Goal: Task Accomplishment & Management: Complete application form

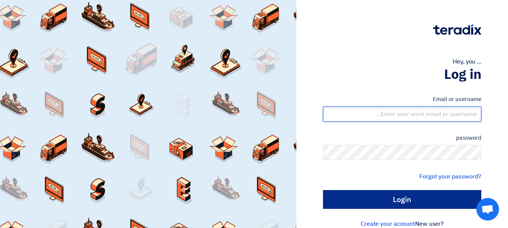
type input "[EMAIL_ADDRESS][DOMAIN_NAME]"
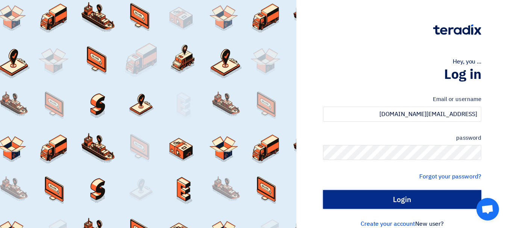
click at [426, 201] on input "Login" at bounding box center [402, 199] width 158 height 19
type input "Sign in"
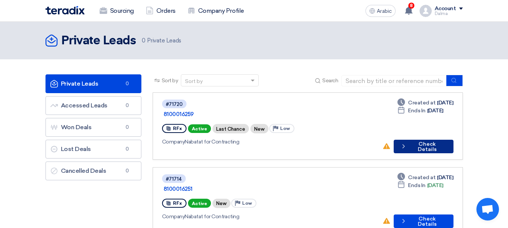
click at [436, 141] on font "Check Details" at bounding box center [427, 147] width 19 height 12
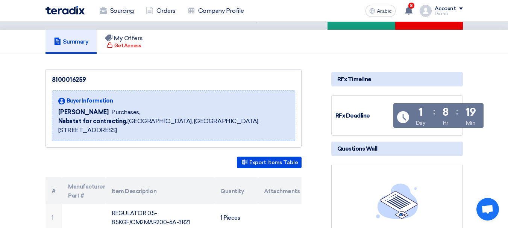
scroll to position [75, 0]
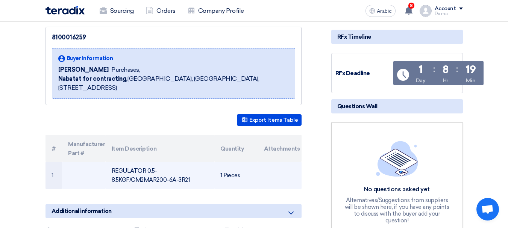
drag, startPoint x: 180, startPoint y: 173, endPoint x: 109, endPoint y: 166, distance: 71.1
click at [109, 166] on td "REGULATOR 0.5-8.5KGF/CM2MAR200-6A-3R21" at bounding box center [160, 175] width 109 height 27
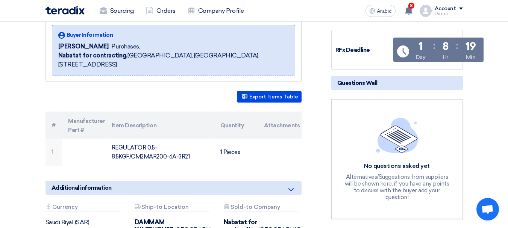
scroll to position [0, 0]
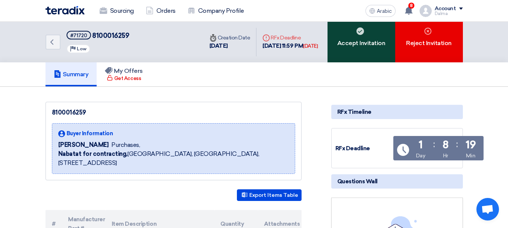
click at [356, 44] on font "Accept Invitation" at bounding box center [361, 43] width 48 height 7
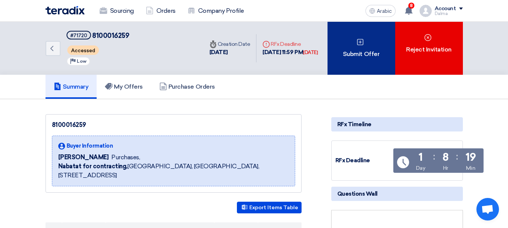
click at [370, 61] on div "Submit Offer" at bounding box center [362, 48] width 68 height 53
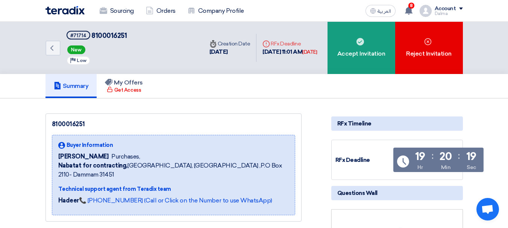
scroll to position [188, 0]
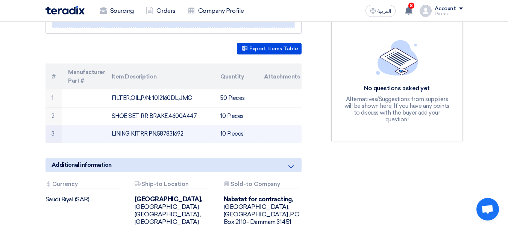
drag, startPoint x: 186, startPoint y: 127, endPoint x: 161, endPoint y: 123, distance: 25.9
click at [161, 125] on td "LINING KIT,RR,PN;587831692" at bounding box center [160, 134] width 109 height 18
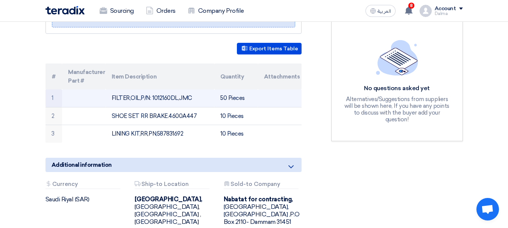
drag, startPoint x: 170, startPoint y: 89, endPoint x: 152, endPoint y: 89, distance: 18.4
click at [152, 90] on td "FILTER,OIL,P/N: 1012160DL,JMC" at bounding box center [160, 99] width 109 height 18
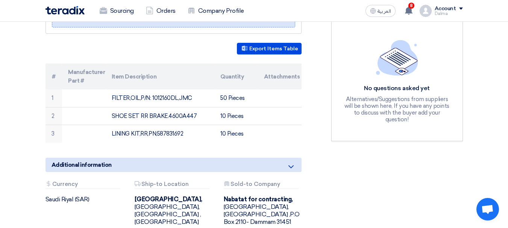
copy td "1012160"
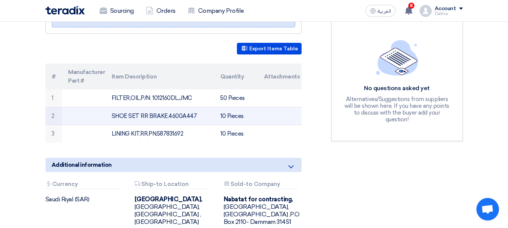
click at [185, 109] on td "SHOE SET RR BRAKE.4600A447" at bounding box center [160, 116] width 109 height 18
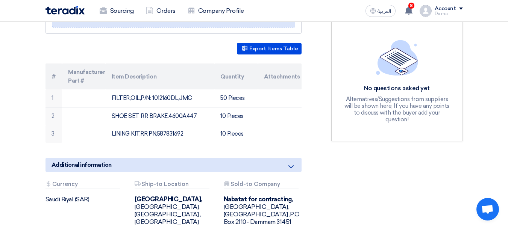
copy td "4600A447"
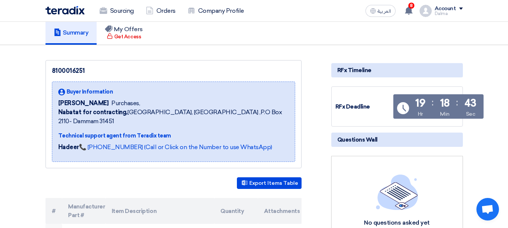
scroll to position [0, 0]
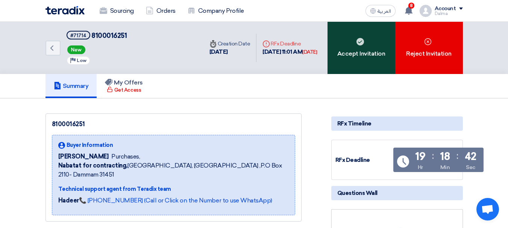
click at [374, 40] on div "Accept Invitation" at bounding box center [362, 48] width 68 height 52
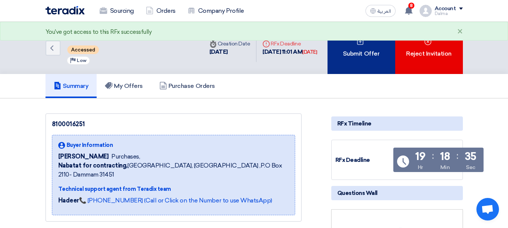
click at [363, 60] on div "Submit Offer" at bounding box center [362, 48] width 68 height 52
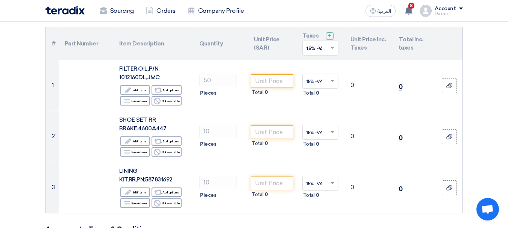
scroll to position [75, 0]
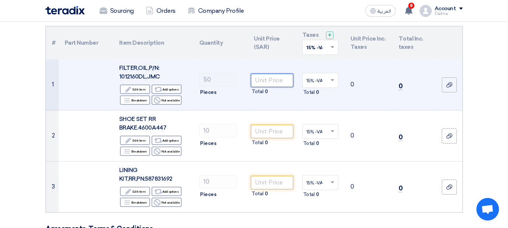
click at [280, 81] on input "number" at bounding box center [272, 81] width 42 height 14
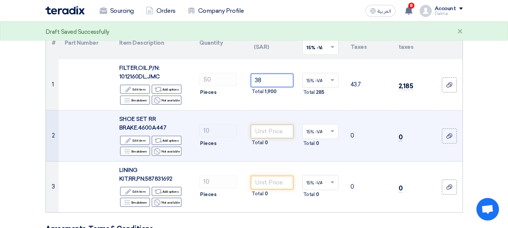
type input "38"
click at [271, 135] on input "number" at bounding box center [272, 132] width 42 height 14
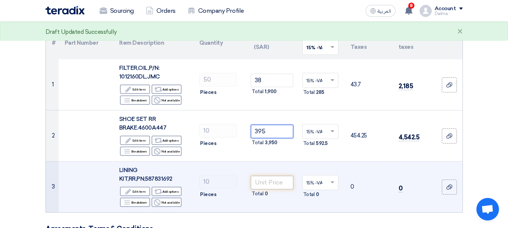
type input "395"
click at [273, 183] on input "number" at bounding box center [272, 183] width 42 height 14
click at [164, 180] on span "LINING KIT,RR,PN;587831692" at bounding box center [145, 174] width 53 height 15
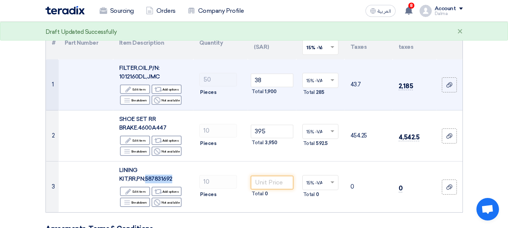
copy span "587831692"
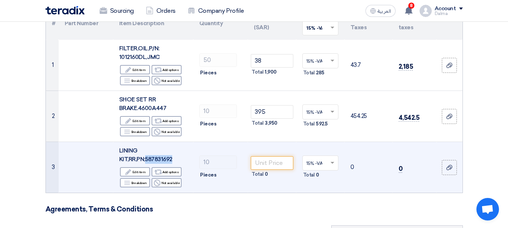
scroll to position [113, 0]
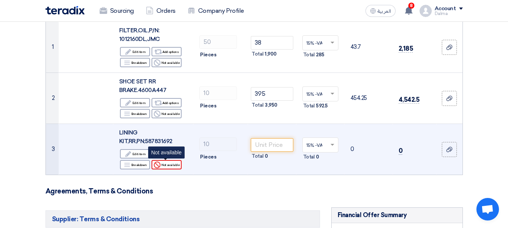
click at [164, 165] on div "Reject Not available" at bounding box center [167, 164] width 30 height 9
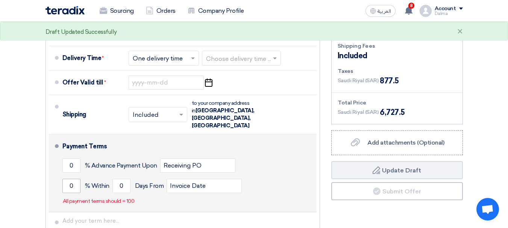
scroll to position [339, 0]
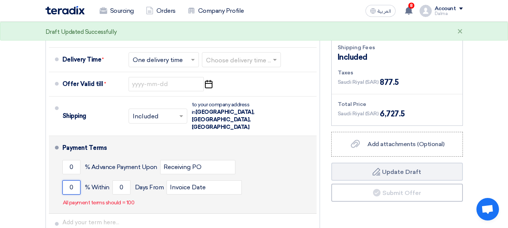
click at [72, 181] on input "0" at bounding box center [71, 188] width 18 height 14
type input "0"
type input "100"
click at [120, 181] on input "0" at bounding box center [121, 188] width 18 height 14
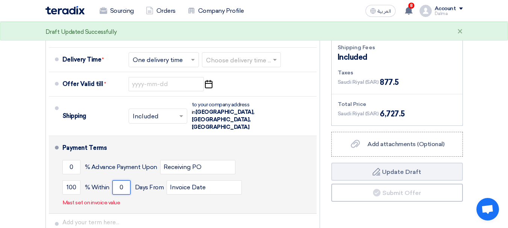
click at [120, 181] on input "0" at bounding box center [121, 188] width 18 height 14
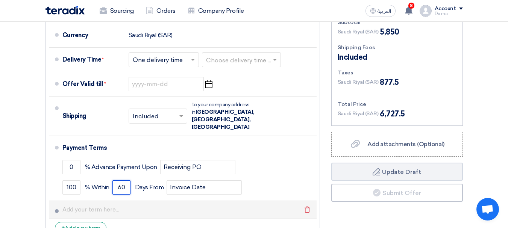
type input "60"
click at [207, 202] on li "Delete" at bounding box center [183, 210] width 268 height 18
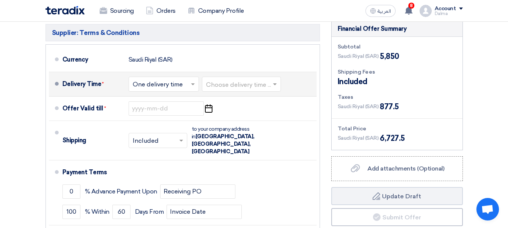
scroll to position [226, 0]
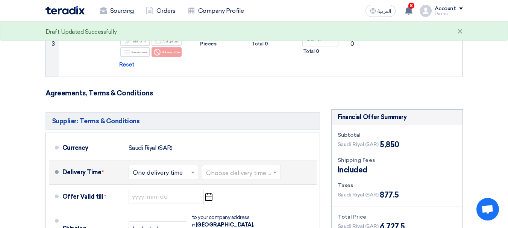
click at [223, 170] on input "text" at bounding box center [241, 173] width 71 height 11
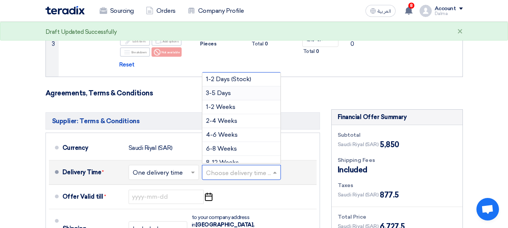
click at [231, 94] on span "3-5 Days" at bounding box center [218, 93] width 25 height 7
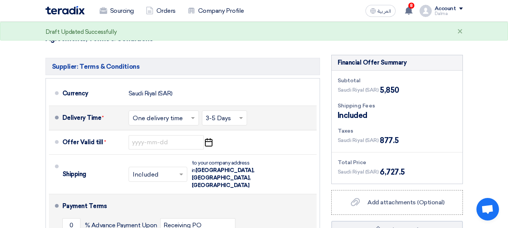
scroll to position [339, 0]
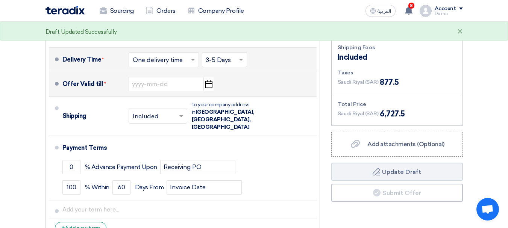
click at [207, 84] on icon "Pick a date" at bounding box center [209, 84] width 10 height 14
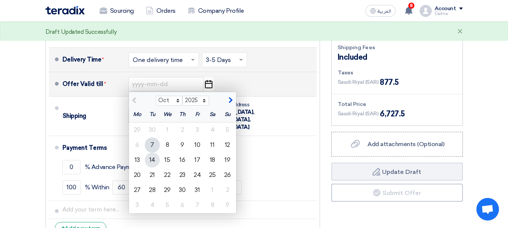
click at [155, 157] on div "14" at bounding box center [152, 160] width 15 height 15
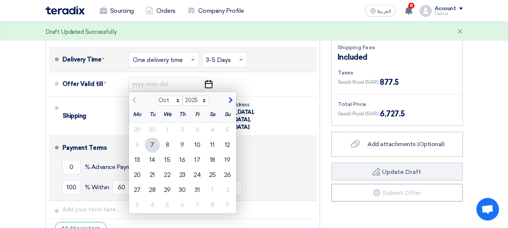
type input "10/14/2025"
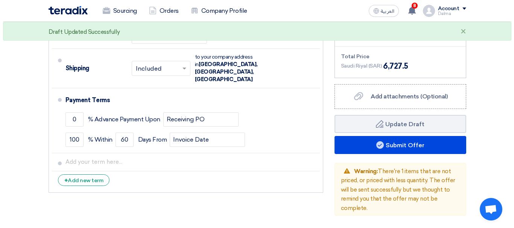
scroll to position [451, 0]
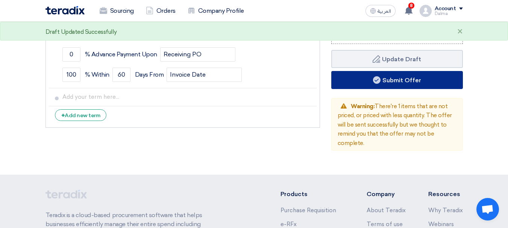
click at [394, 81] on button "Submit Offer" at bounding box center [397, 80] width 132 height 18
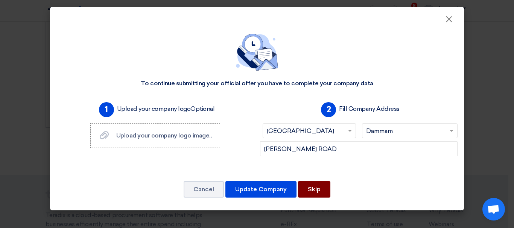
click at [310, 189] on button "Skip" at bounding box center [314, 189] width 32 height 17
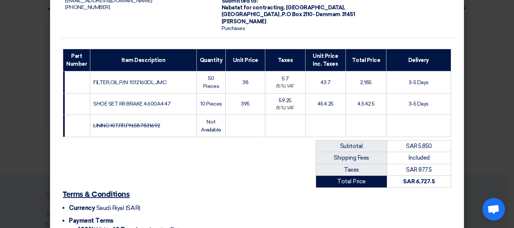
scroll to position [144, 0]
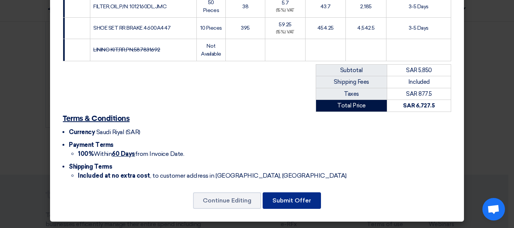
click at [292, 202] on button "Submit Offer" at bounding box center [292, 201] width 58 height 17
